Goal: Download file/media: Obtain a digital file from the website

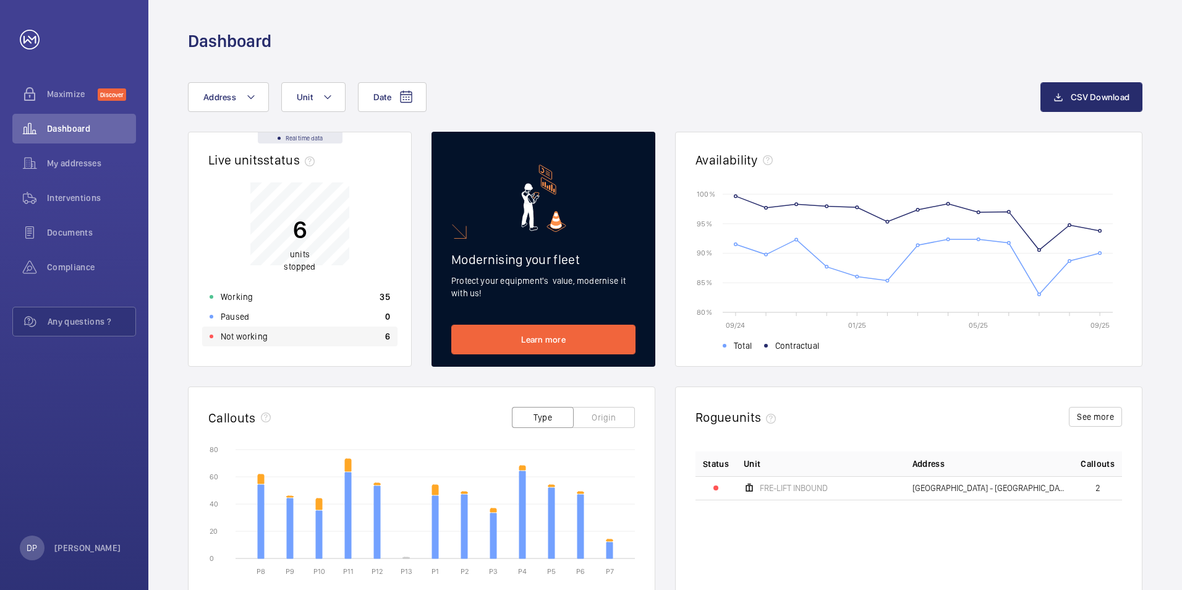
click at [255, 344] on div "Not working 6" at bounding box center [299, 336] width 195 height 20
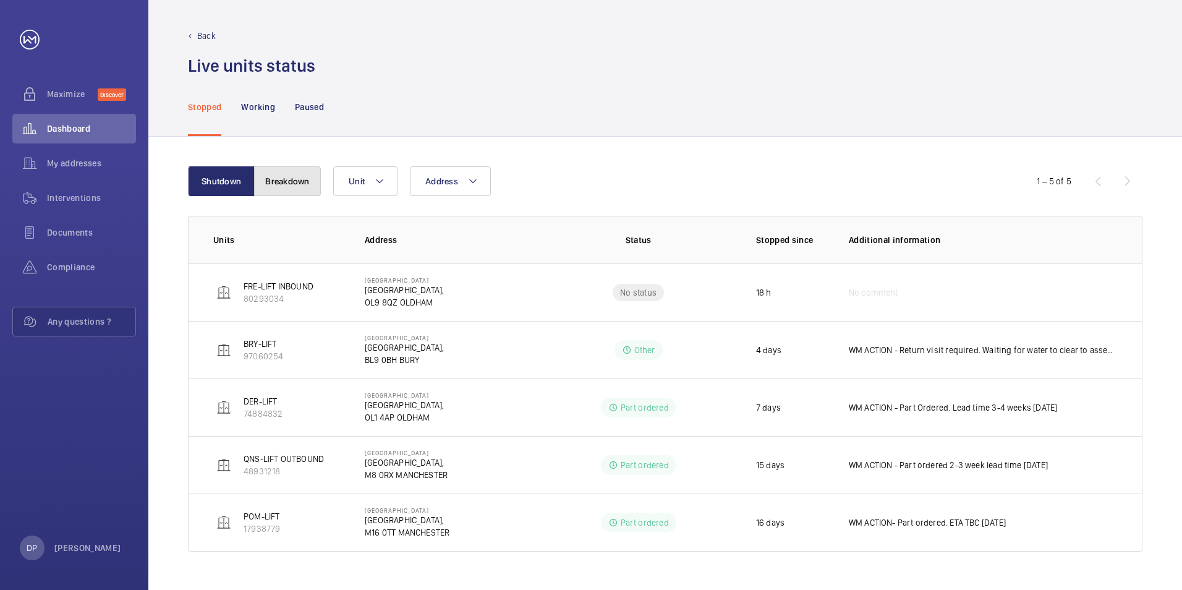
click at [302, 188] on button "Breakdown" at bounding box center [287, 181] width 67 height 30
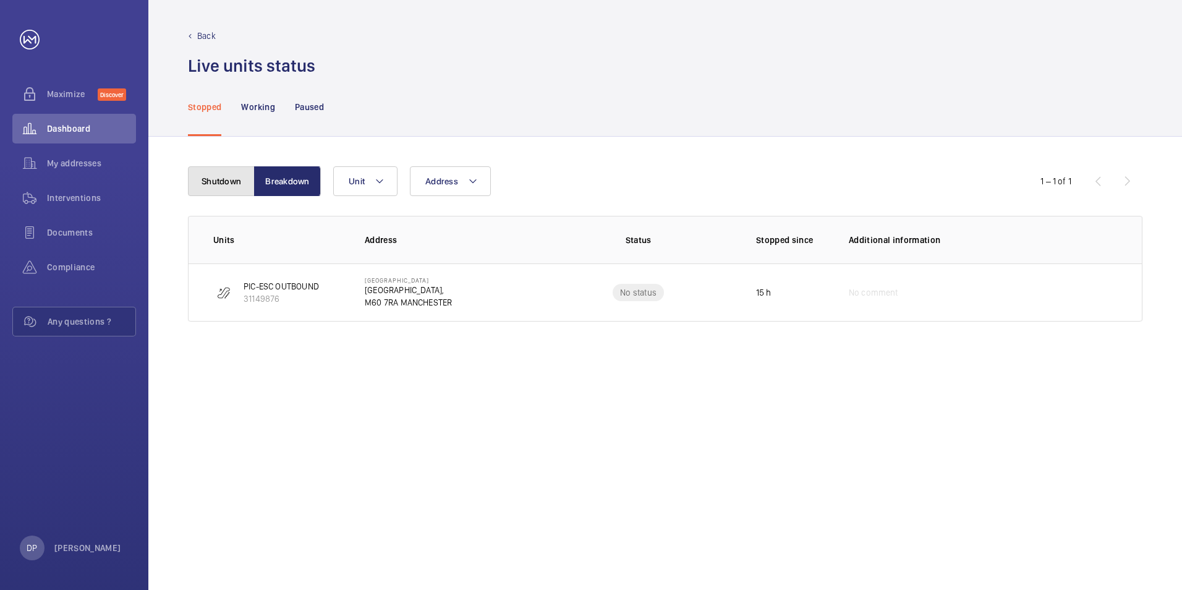
click at [217, 188] on button "Shutdown" at bounding box center [221, 181] width 67 height 30
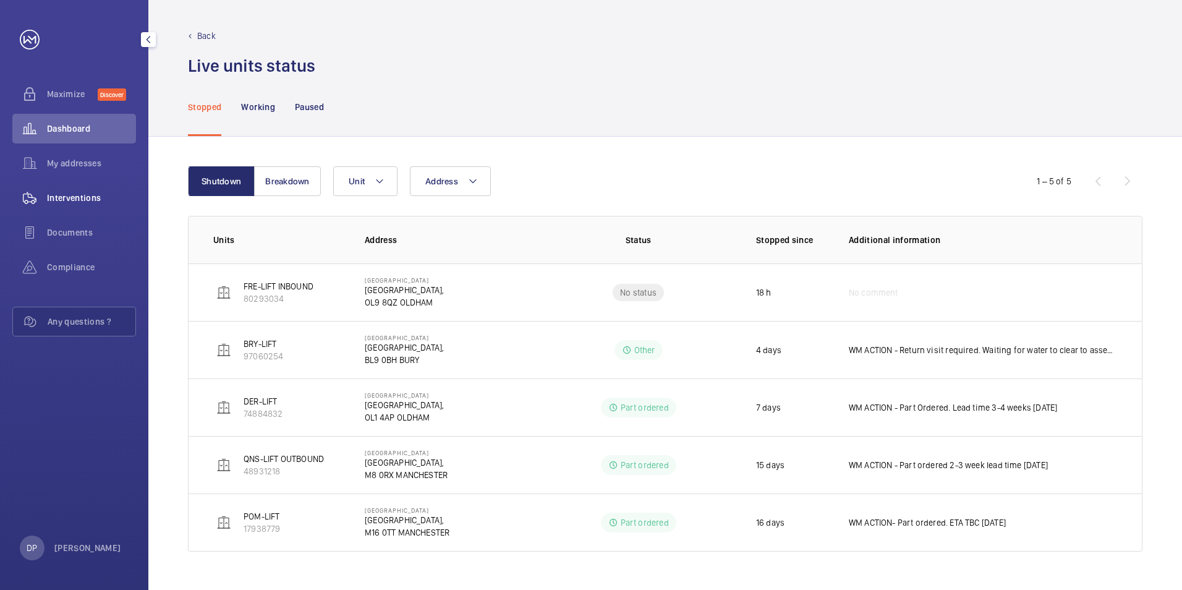
click at [77, 194] on span "Interventions" at bounding box center [91, 198] width 89 height 12
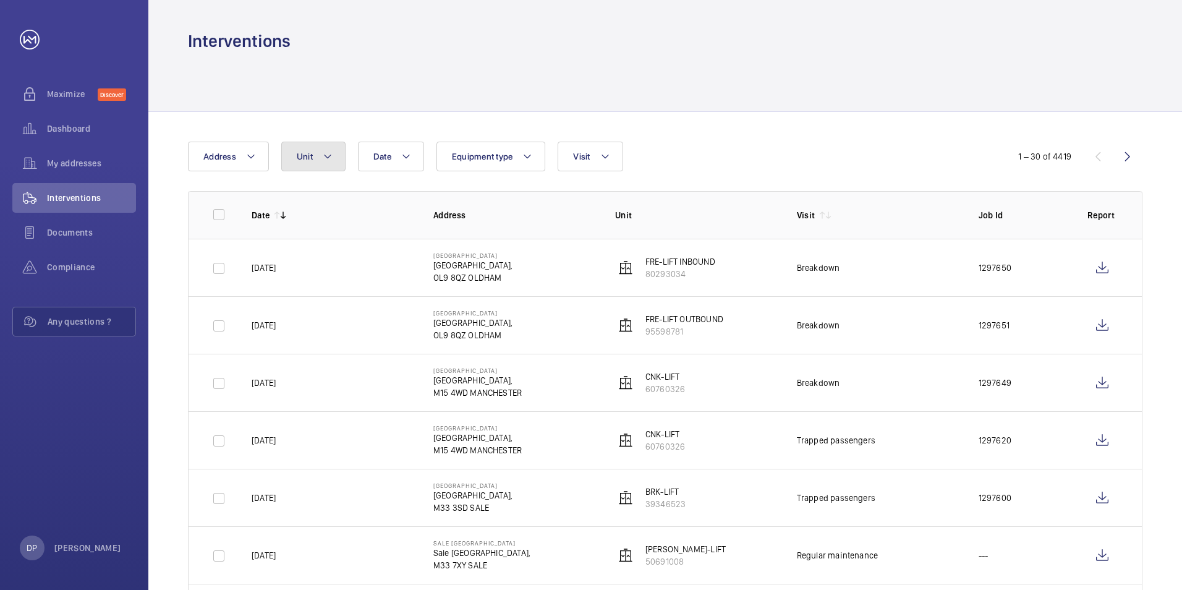
click at [312, 158] on button "Unit" at bounding box center [313, 157] width 64 height 30
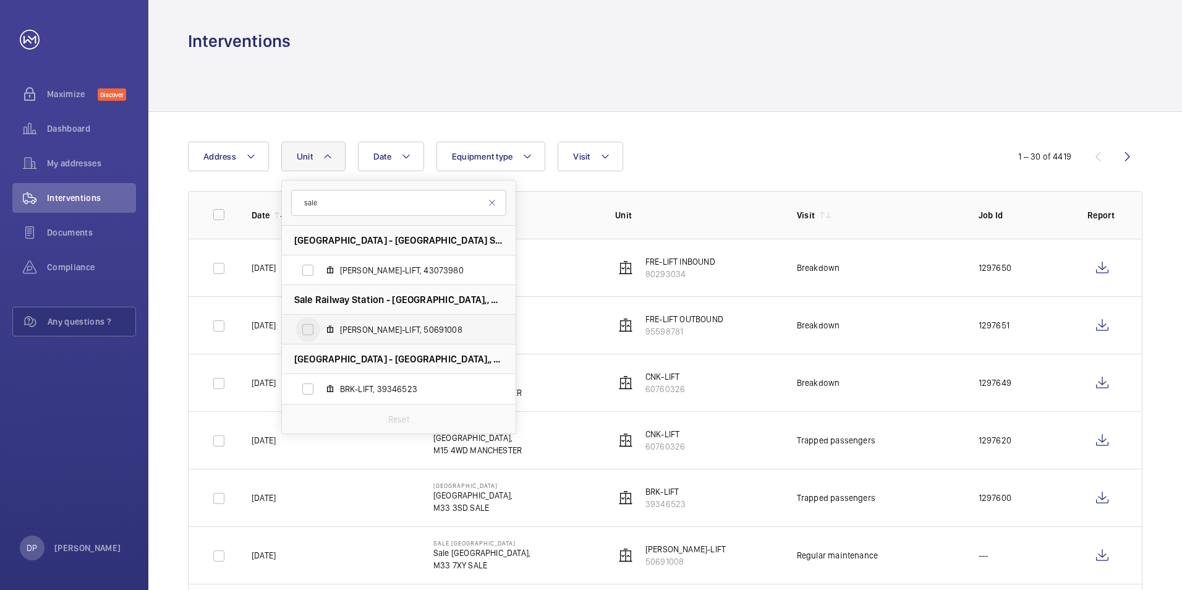
type input "sale"
click at [310, 329] on input "[PERSON_NAME]-LIFT, 50691008" at bounding box center [307, 329] width 25 height 25
checkbox input "true"
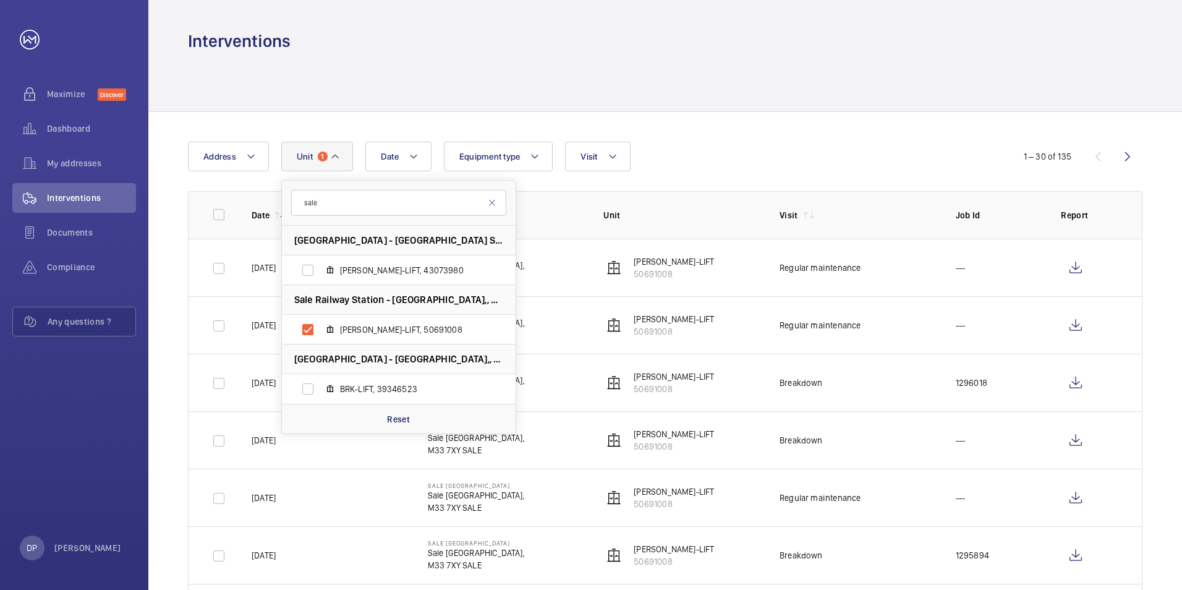
click at [783, 94] on div at bounding box center [665, 82] width 954 height 59
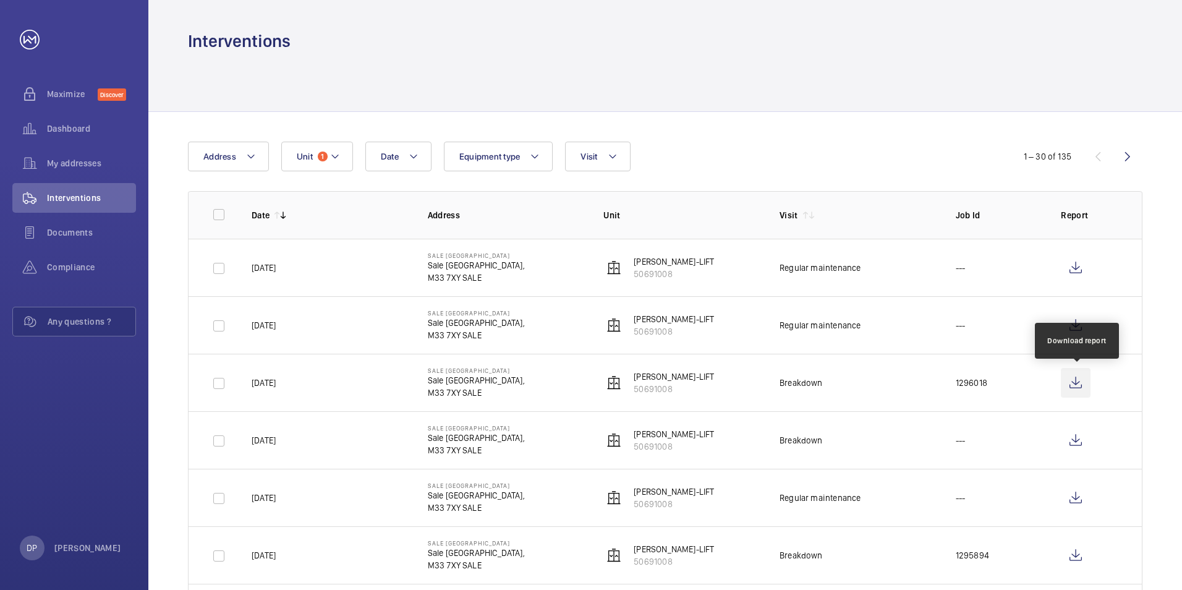
click at [1082, 385] on wm-front-icon-button at bounding box center [1076, 383] width 30 height 30
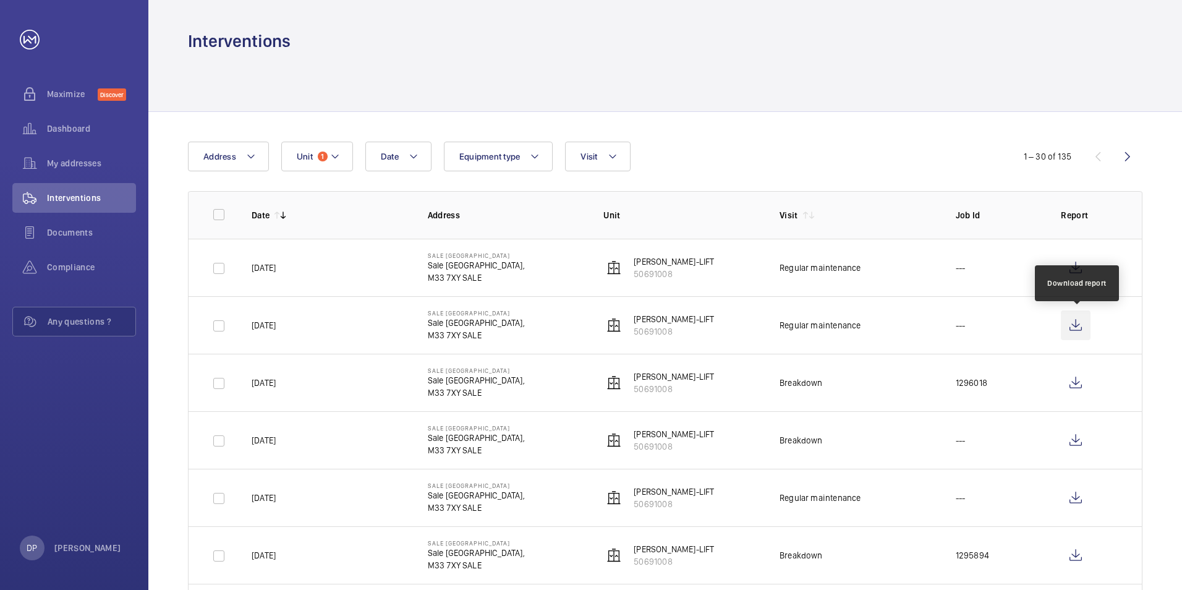
click at [1075, 321] on wm-front-icon-button at bounding box center [1076, 325] width 30 height 30
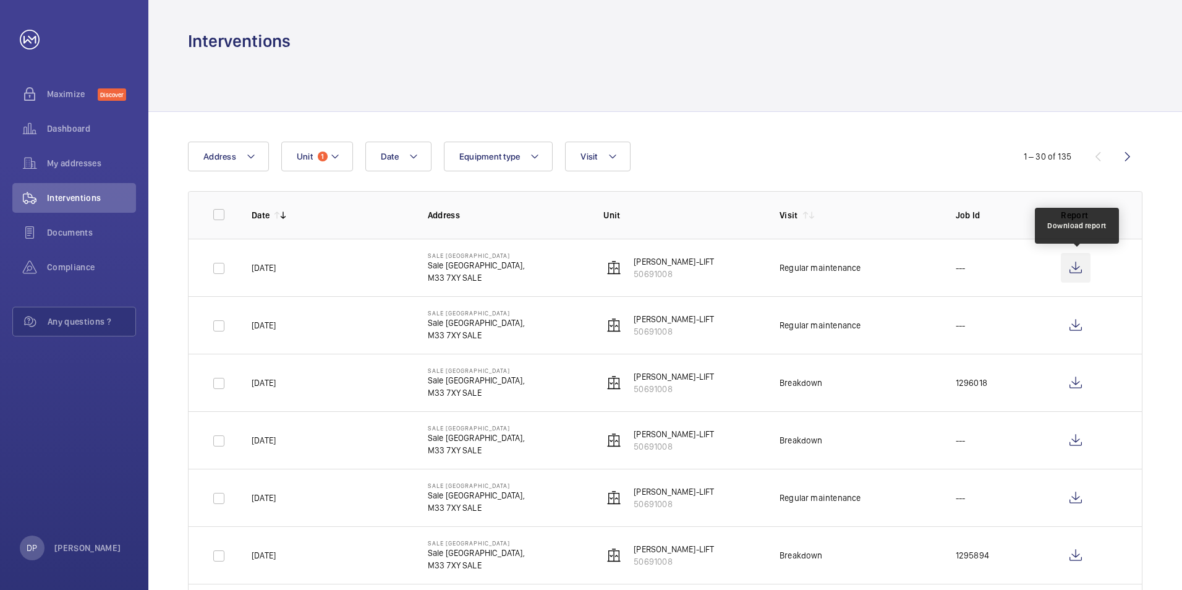
click at [1074, 269] on wm-front-icon-button at bounding box center [1076, 268] width 30 height 30
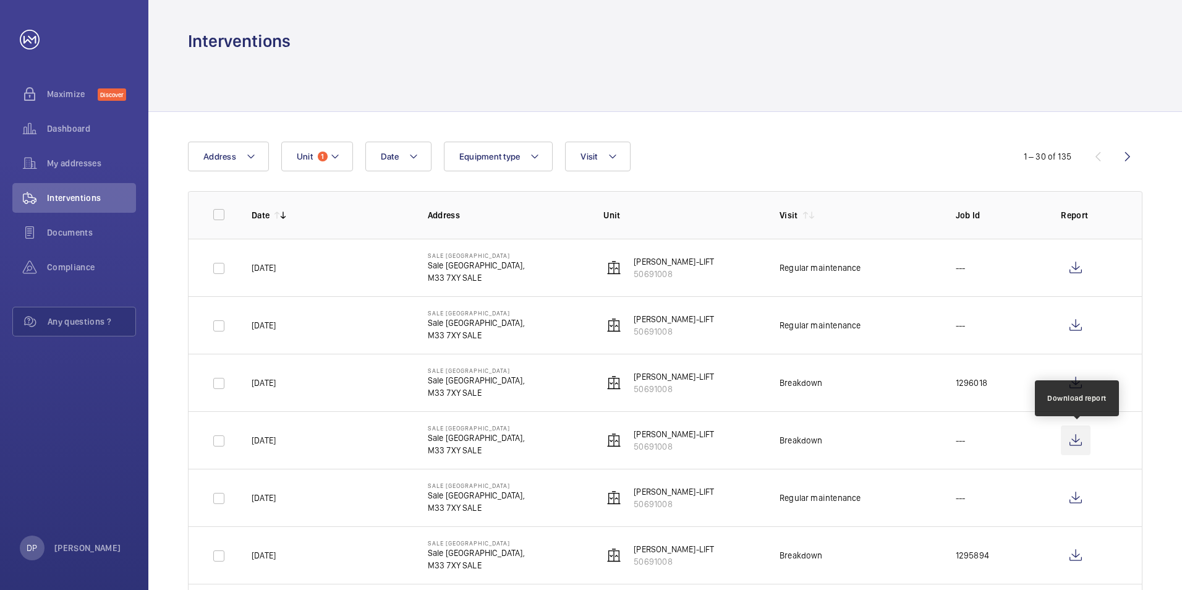
click at [1076, 444] on wm-front-icon-button at bounding box center [1076, 440] width 30 height 30
click at [79, 124] on span "Dashboard" at bounding box center [91, 128] width 89 height 12
